Goal: Task Accomplishment & Management: Manage account settings

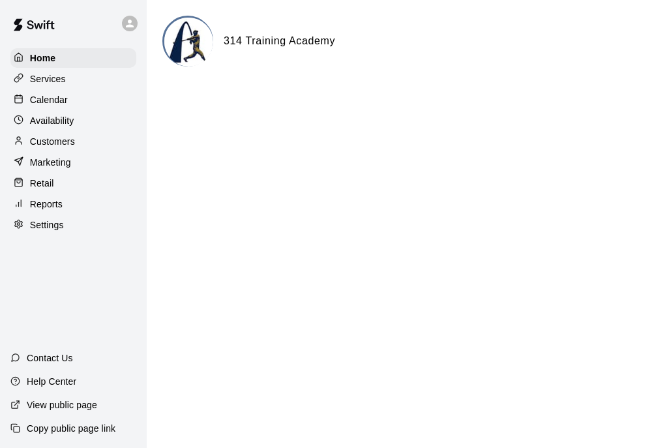
click at [70, 138] on p "Customers" at bounding box center [52, 141] width 45 height 13
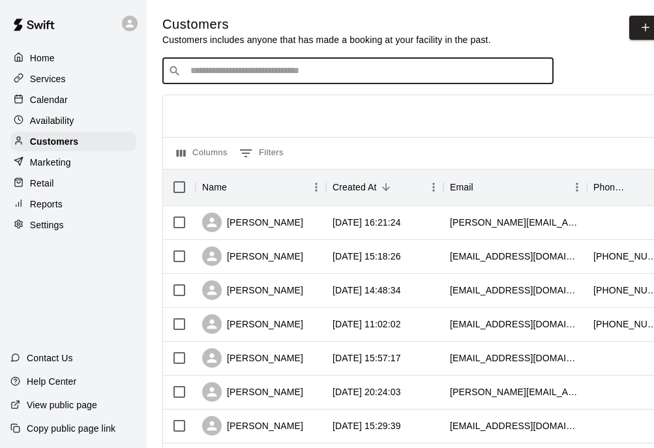
click at [244, 71] on input "Search customers by name or email" at bounding box center [367, 71] width 361 height 13
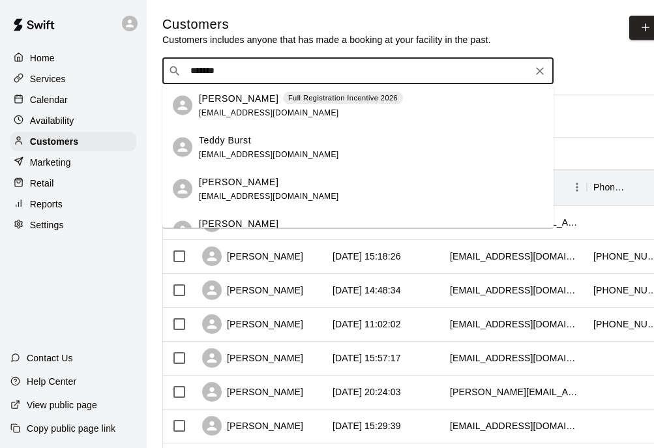
type input "********"
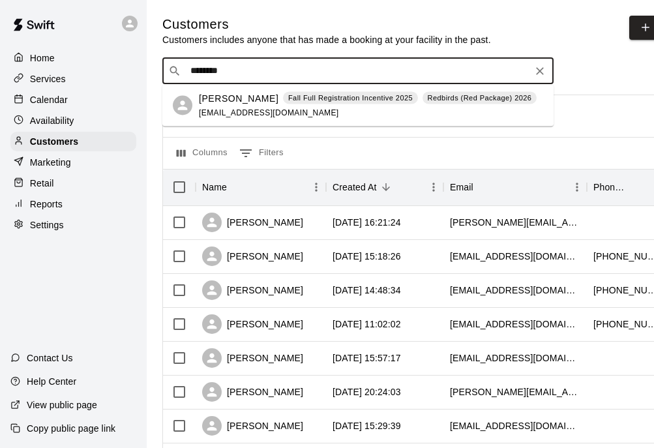
click at [299, 95] on p "Fall Full Registration Incentive 2025" at bounding box center [350, 98] width 125 height 11
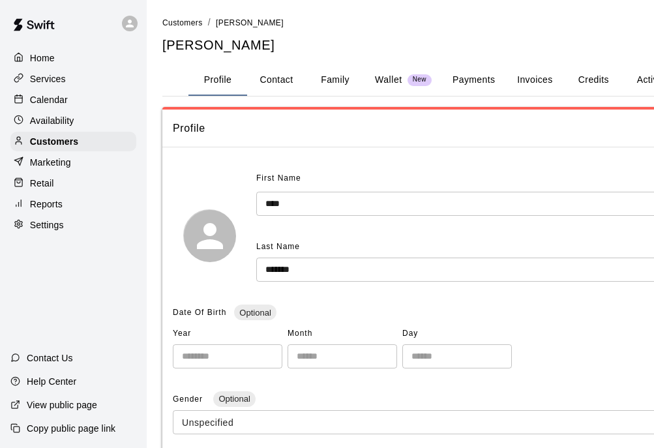
click at [535, 81] on button "Invoices" at bounding box center [534, 80] width 59 height 31
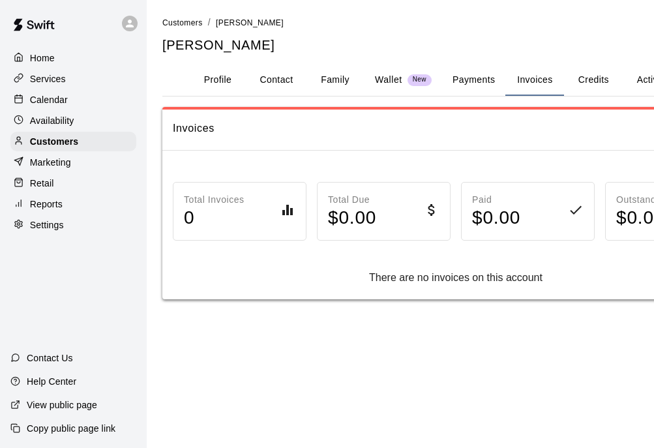
click at [599, 95] on div "Profile Contact Family Wallet New Payments Invoices Credits Activity Marketing …" at bounding box center [473, 81] width 623 height 32
click at [595, 81] on button "Credits" at bounding box center [593, 80] width 59 height 31
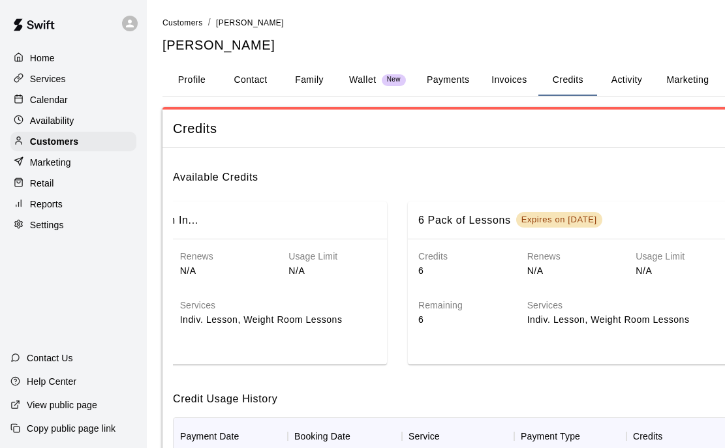
click at [677, 91] on button "Marketing" at bounding box center [686, 80] width 63 height 31
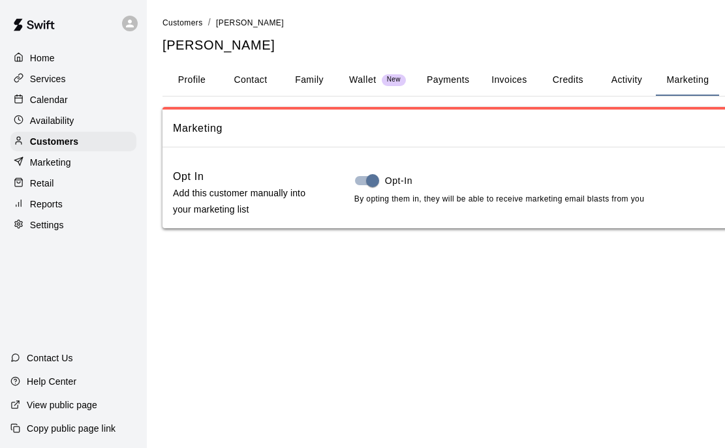
scroll to position [0, 78]
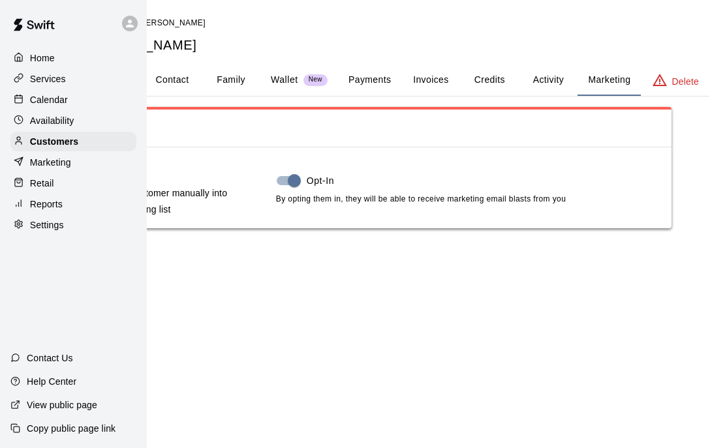
click at [556, 80] on button "Activity" at bounding box center [548, 80] width 59 height 31
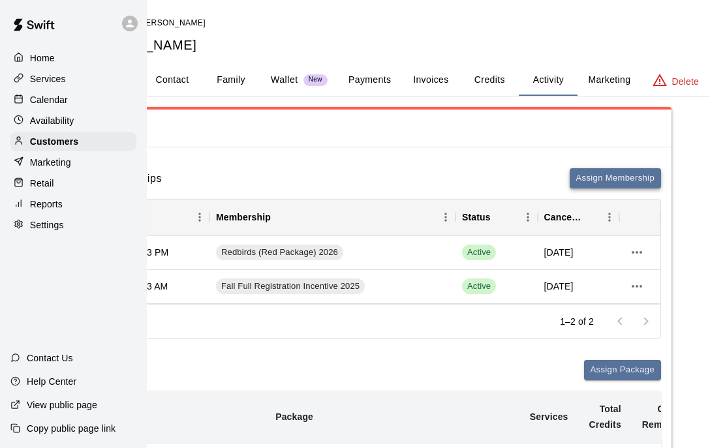
click at [604, 179] on button "Assign Membership" at bounding box center [614, 178] width 91 height 20
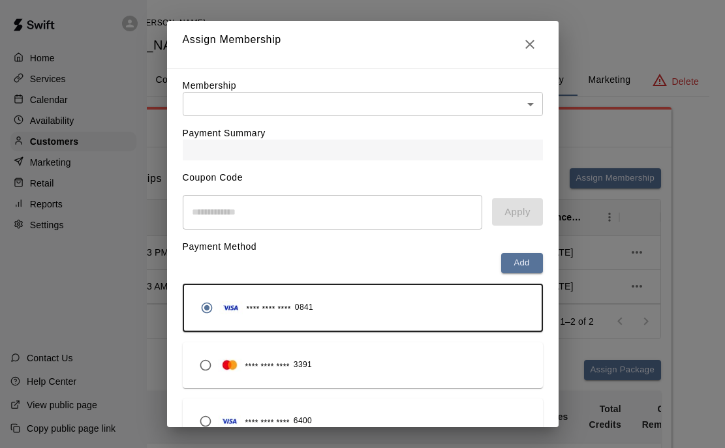
click at [518, 134] on div "Payment Summary" at bounding box center [363, 138] width 360 height 44
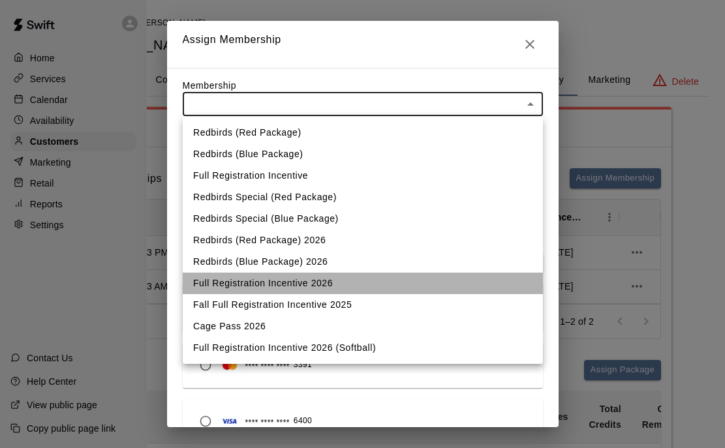
click at [312, 286] on li "Full Registration Incentive 2026" at bounding box center [363, 284] width 360 height 22
type input "**********"
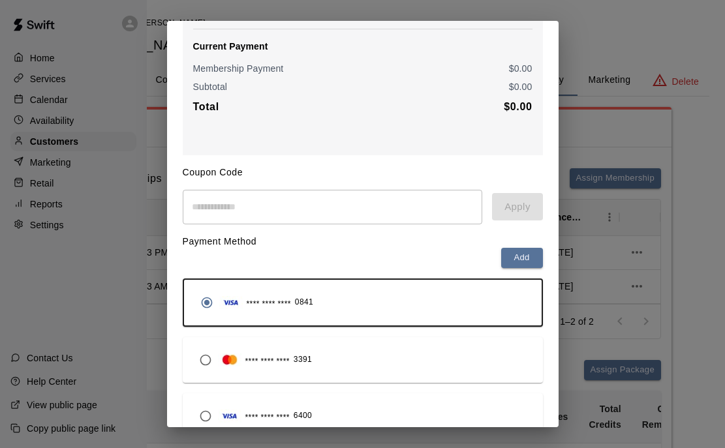
scroll to position [230, 0]
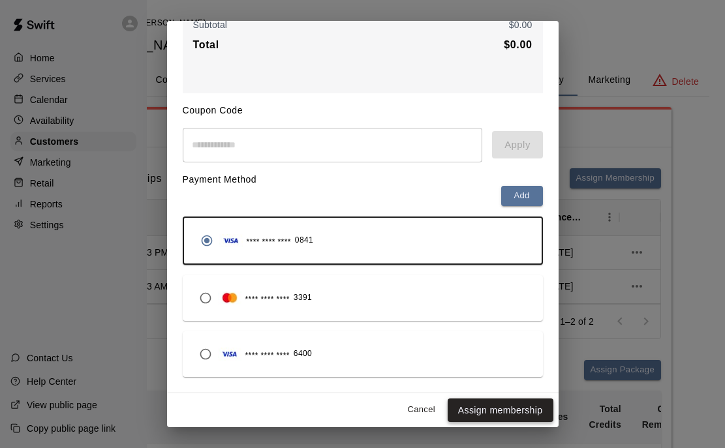
click at [509, 415] on button "Assign membership" at bounding box center [500, 411] width 106 height 24
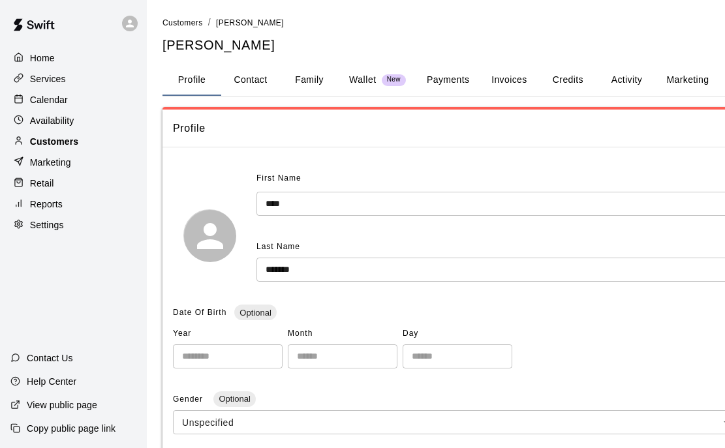
click at [66, 140] on p "Customers" at bounding box center [54, 141] width 48 height 13
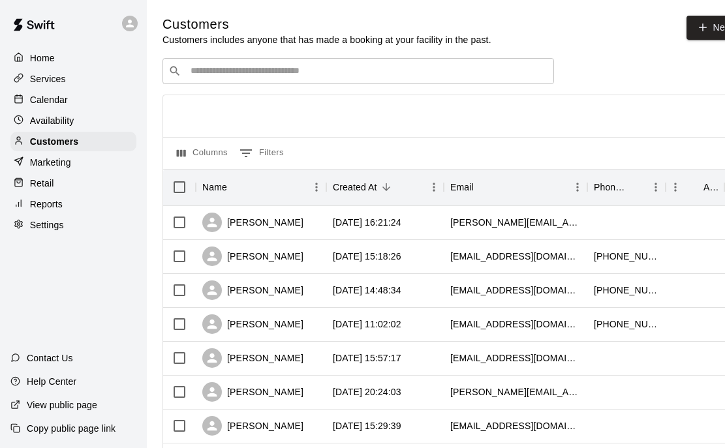
click at [292, 68] on input "Search customers by name or email" at bounding box center [367, 71] width 361 height 13
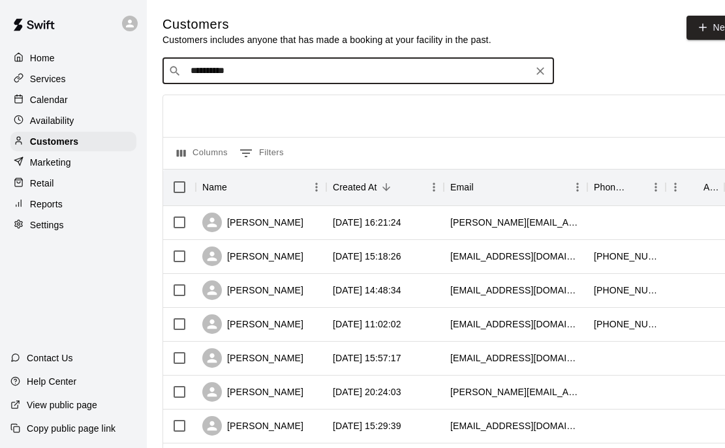
type input "**********"
click at [259, 97] on p "[PERSON_NAME]" at bounding box center [239, 98] width 80 height 14
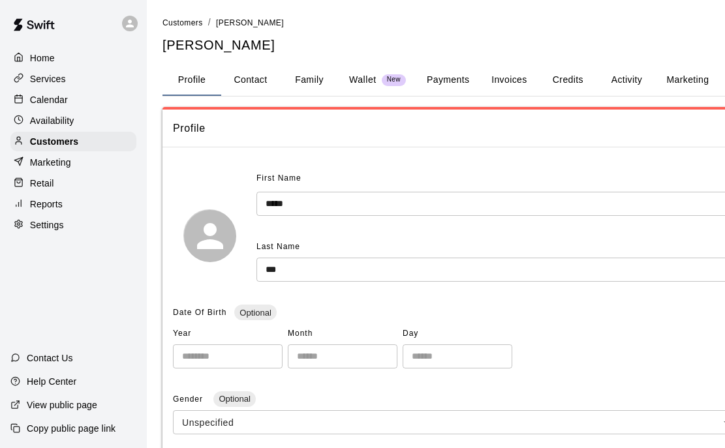
scroll to position [0, 78]
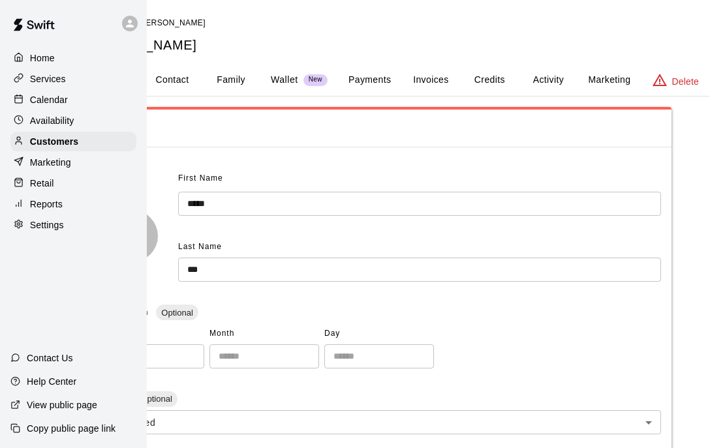
click at [637, 83] on button "Marketing" at bounding box center [608, 80] width 63 height 31
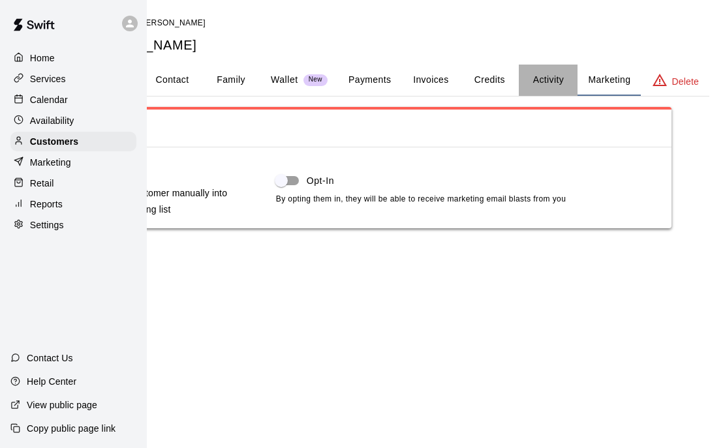
click at [537, 83] on button "Activity" at bounding box center [548, 80] width 59 height 31
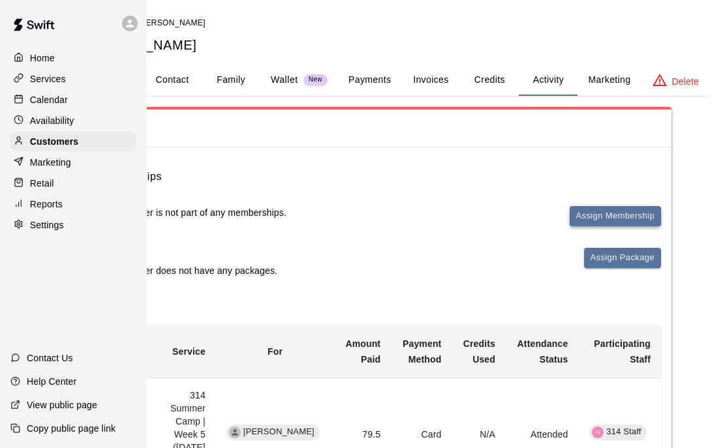
click at [585, 220] on button "Assign Membership" at bounding box center [614, 216] width 91 height 20
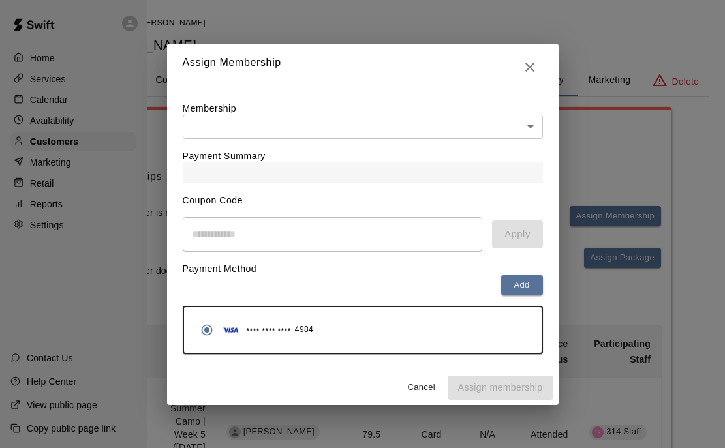
click at [445, 128] on body "Home Services Calendar Availability Customers Marketing Retail Reports Settings…" at bounding box center [284, 313] width 725 height 627
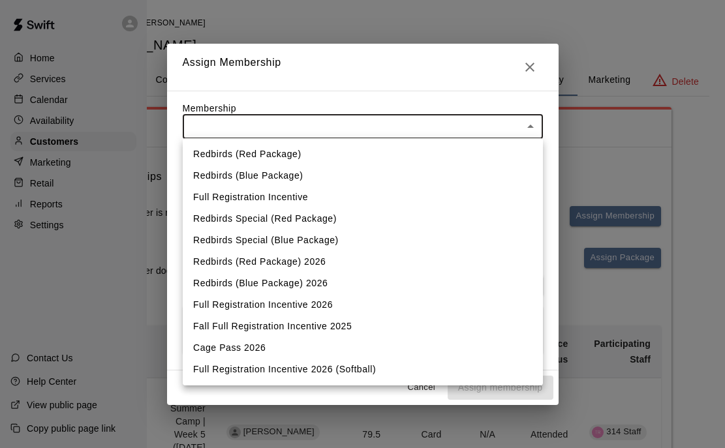
click at [330, 307] on li "Full Registration Incentive 2026" at bounding box center [363, 305] width 360 height 22
type input "**********"
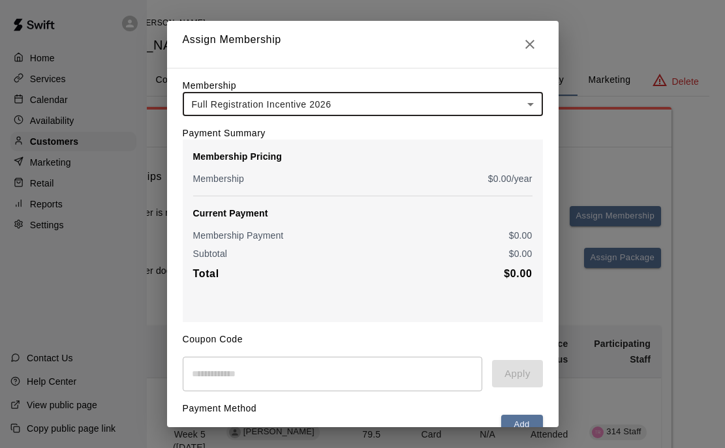
scroll to position [118, 0]
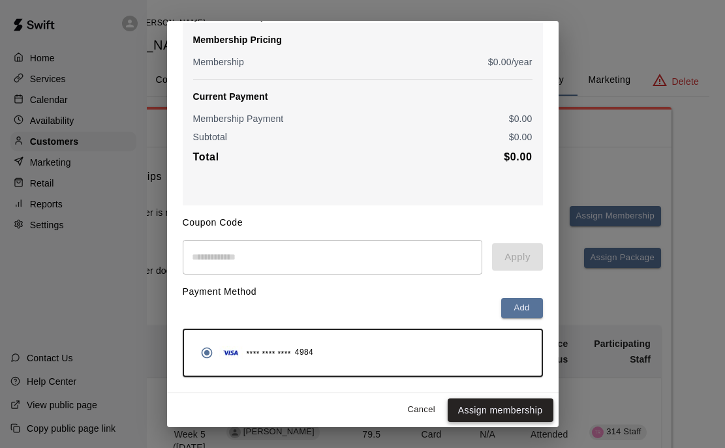
click at [515, 413] on button "Assign membership" at bounding box center [500, 411] width 106 height 24
